Goal: Go to known website: Access a specific website the user already knows

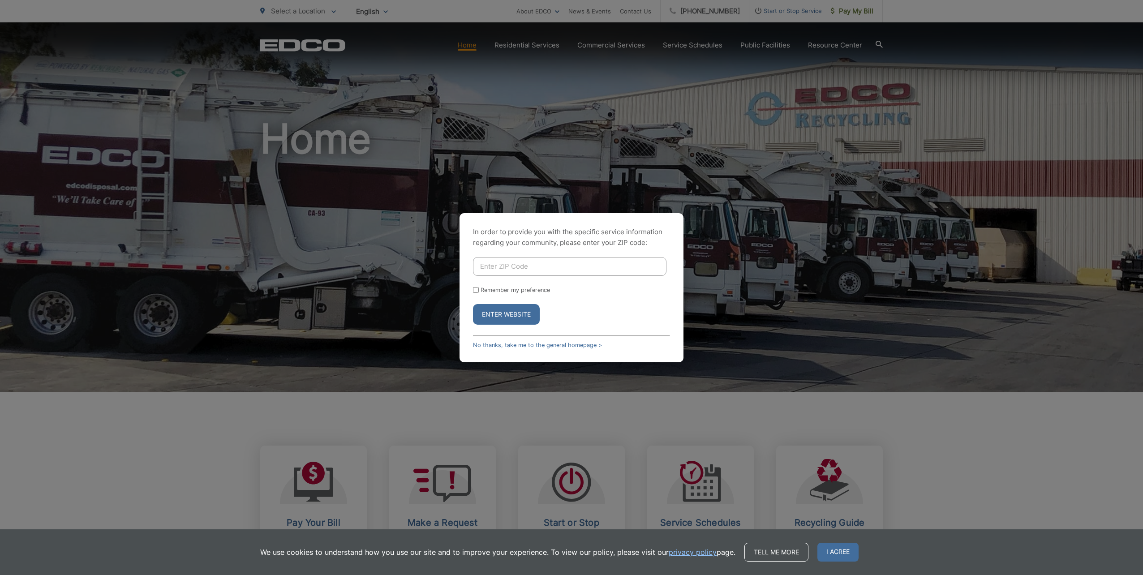
click at [521, 316] on button "Enter Website" at bounding box center [506, 314] width 67 height 21
click at [540, 268] on input "Enter ZIP Code" at bounding box center [570, 266] width 194 height 19
type input "92078"
click at [516, 315] on button "Enter Website" at bounding box center [506, 314] width 67 height 21
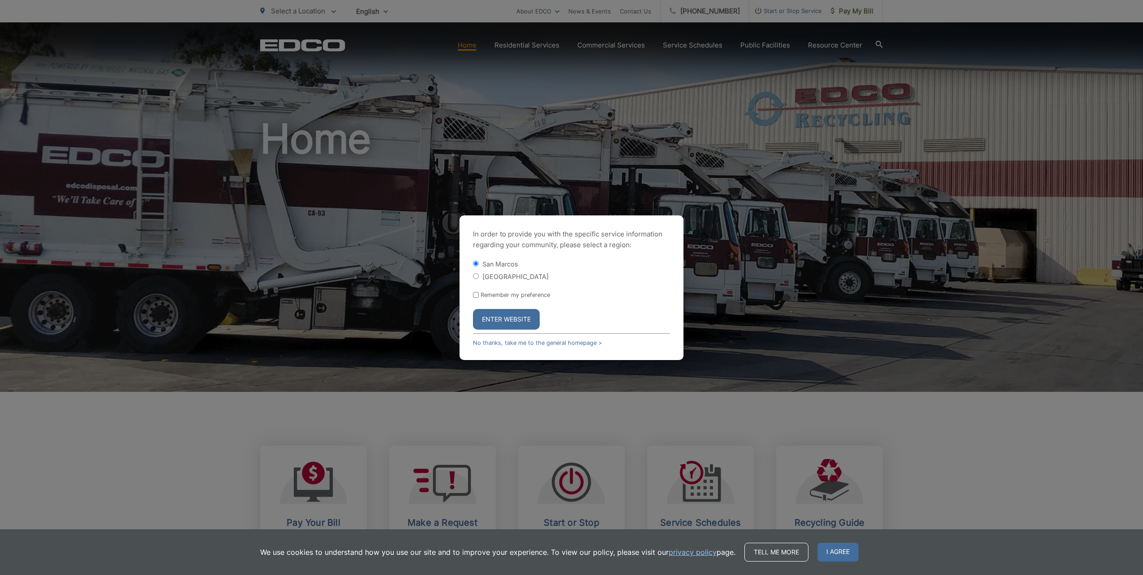
click at [497, 325] on button "Enter Website" at bounding box center [506, 319] width 67 height 21
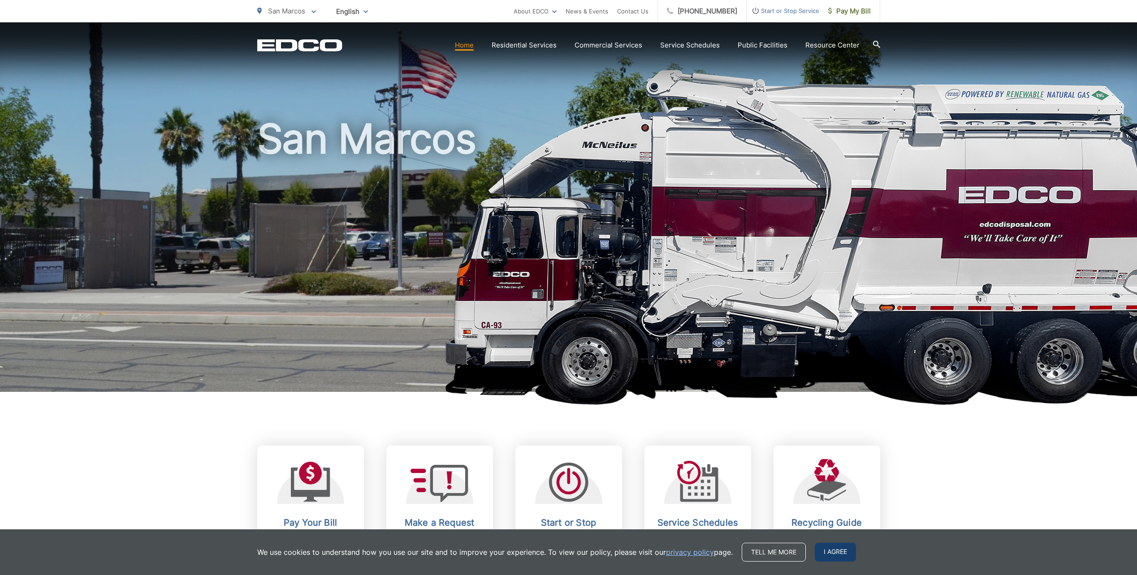
click at [841, 546] on span "I agree" at bounding box center [834, 552] width 41 height 19
